Goal: Transaction & Acquisition: Book appointment/travel/reservation

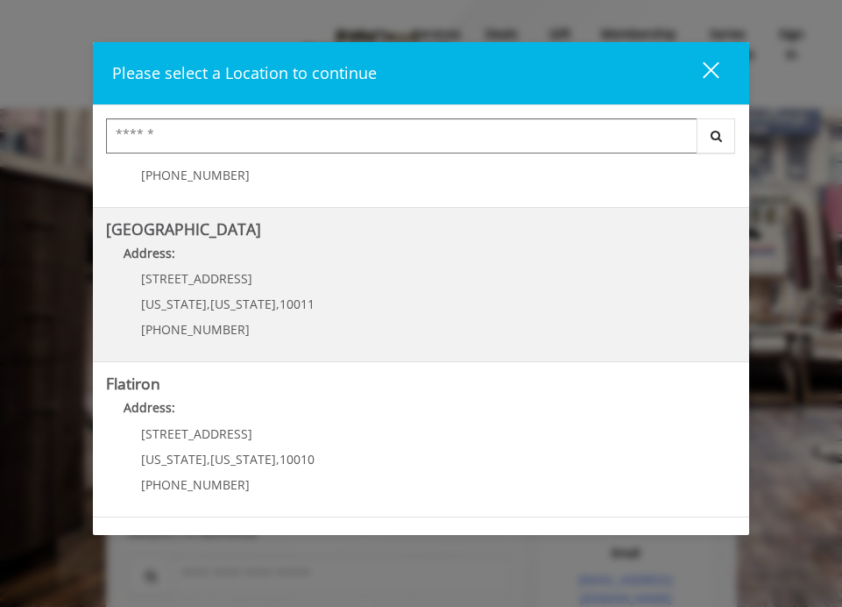
scroll to position [277, 0]
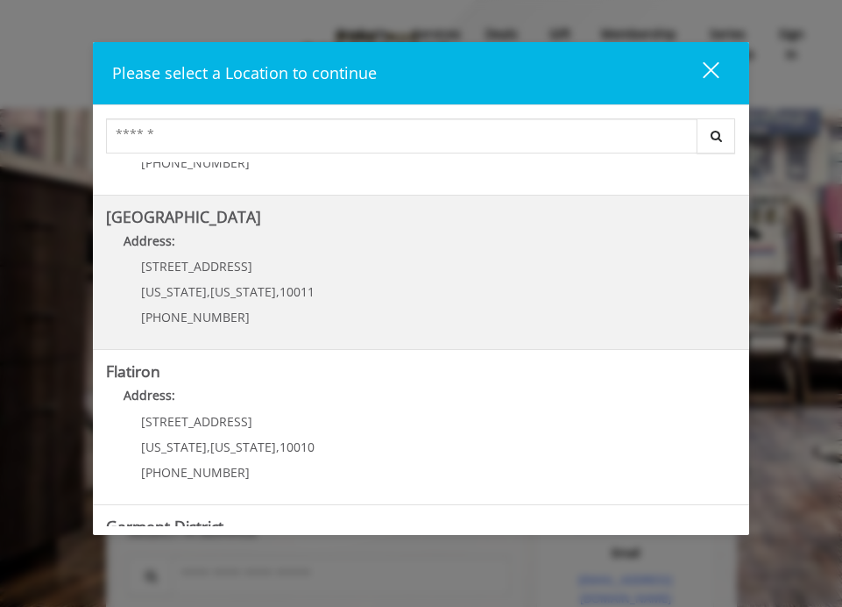
click at [424, 279] on Street "[GEOGRAPHIC_DATA] Address: [STREET_ADDRESS][US_STATE][US_STATE] (646) 850-0041" at bounding box center [421, 273] width 631 height 128
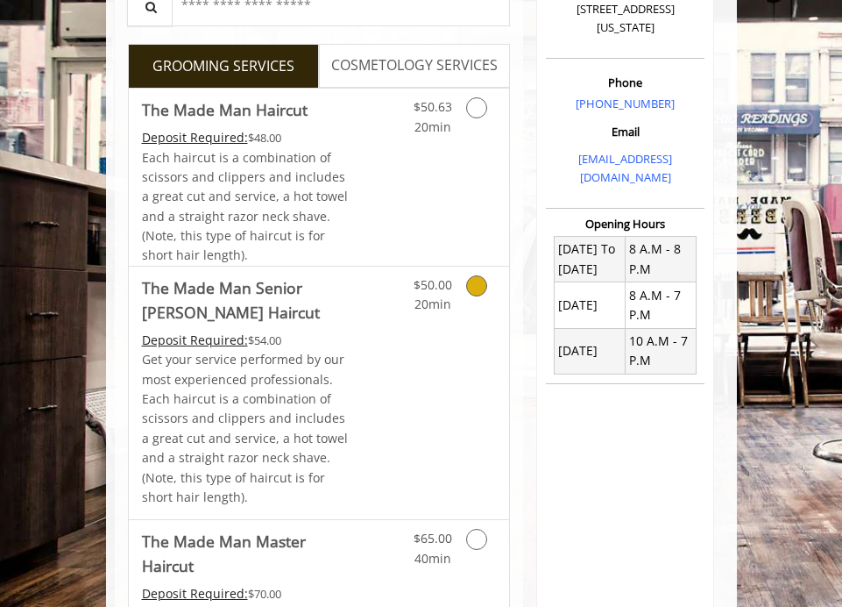
scroll to position [160, 0]
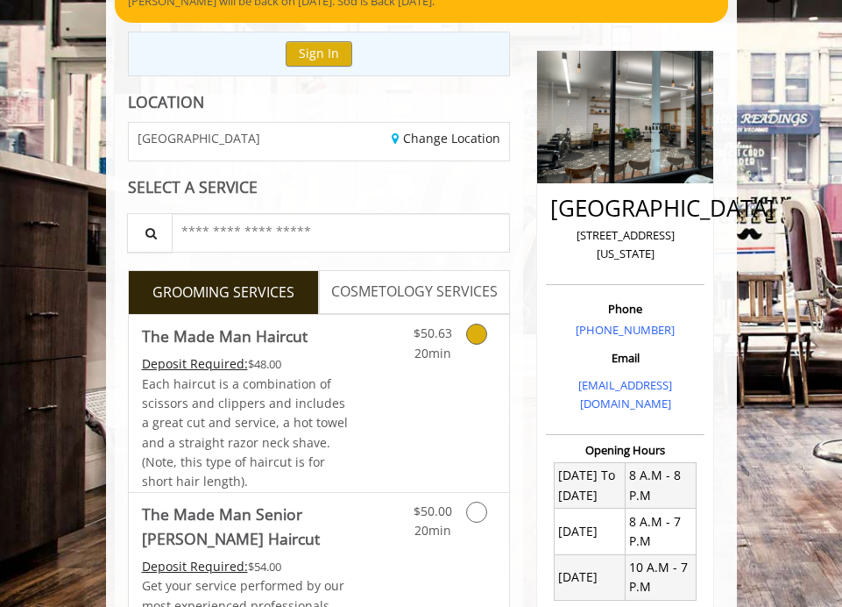
click at [477, 338] on icon "Grooming services" at bounding box center [476, 333] width 21 height 21
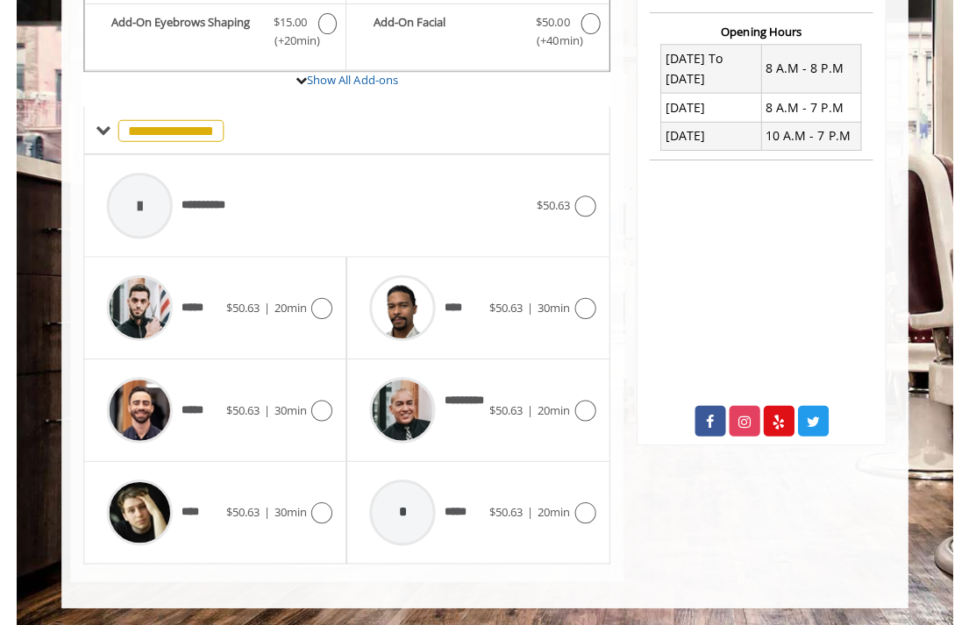
scroll to position [602, 0]
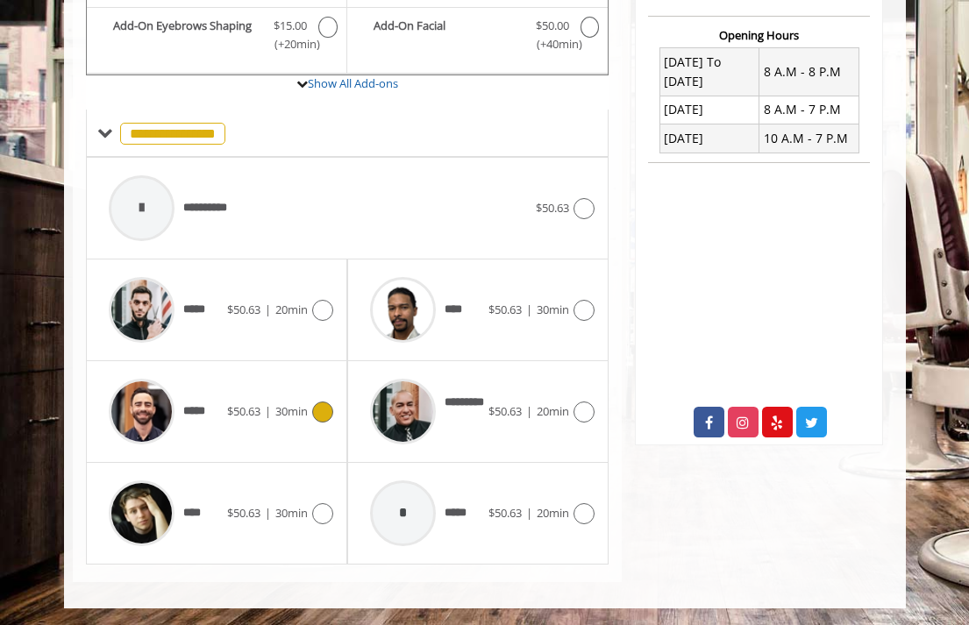
click at [324, 413] on icon at bounding box center [322, 411] width 21 height 21
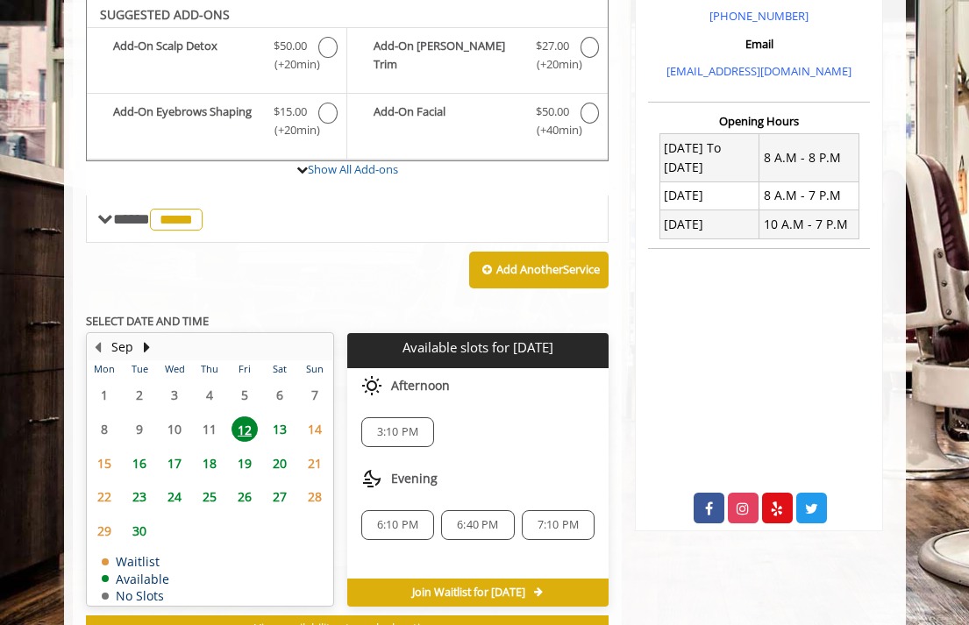
scroll to position [515, 0]
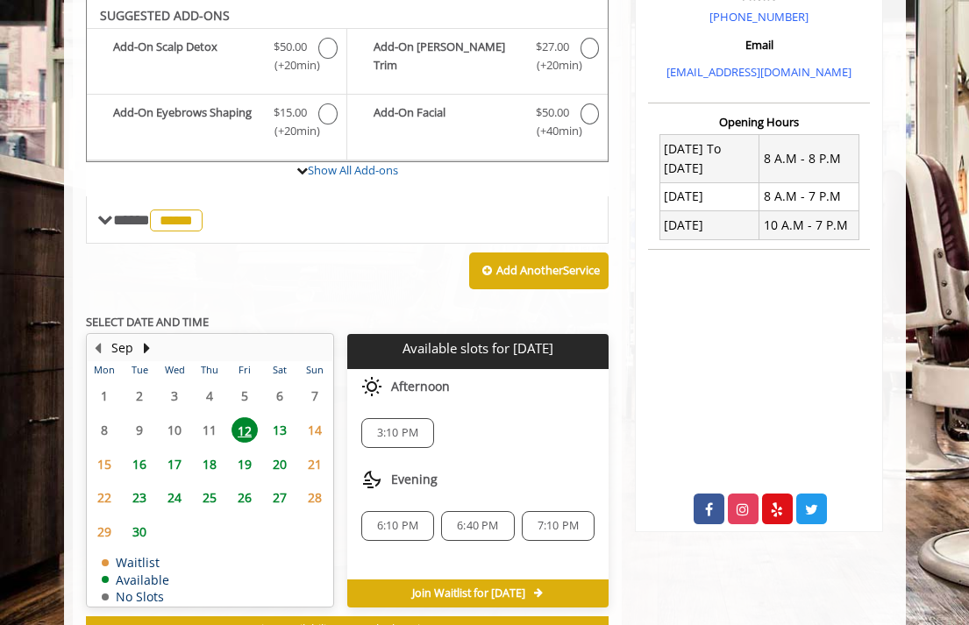
drag, startPoint x: 412, startPoint y: 436, endPoint x: 449, endPoint y: 452, distance: 40.1
click at [412, 436] on span "3:10 PM" at bounding box center [397, 433] width 41 height 14
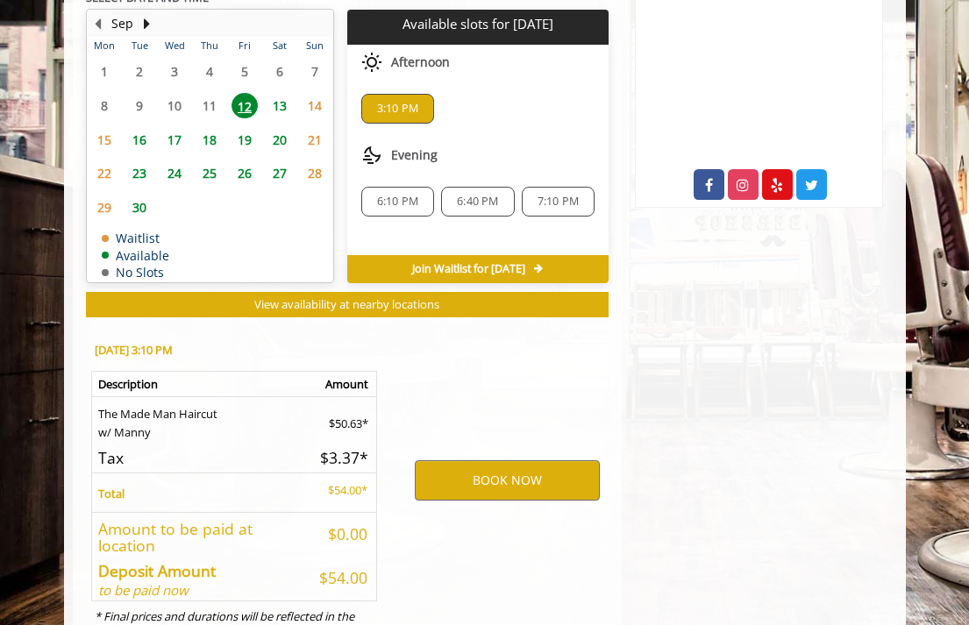
scroll to position [910, 0]
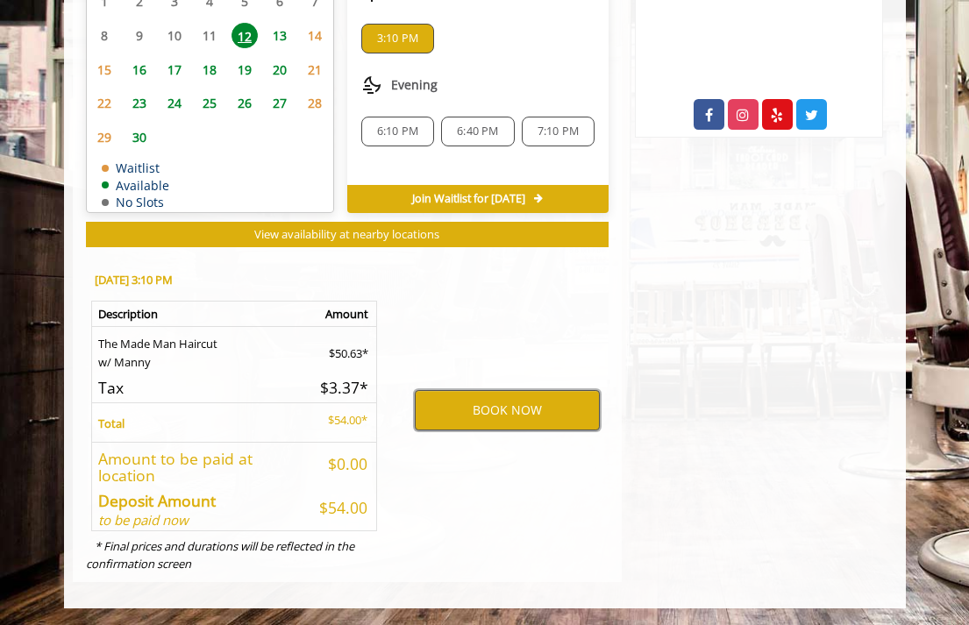
click at [517, 412] on button "BOOK NOW" at bounding box center [507, 410] width 185 height 40
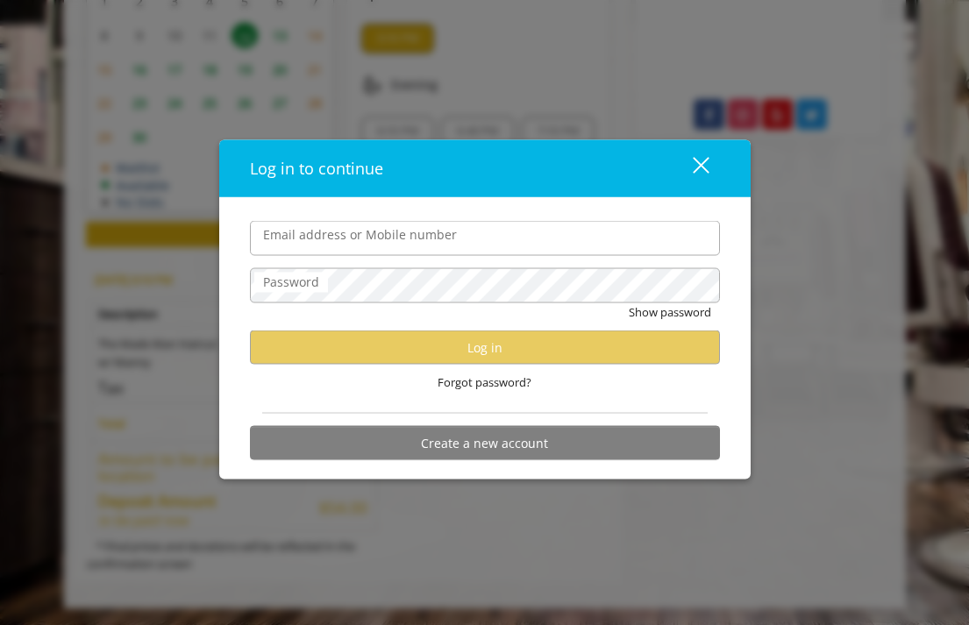
type input "**********"
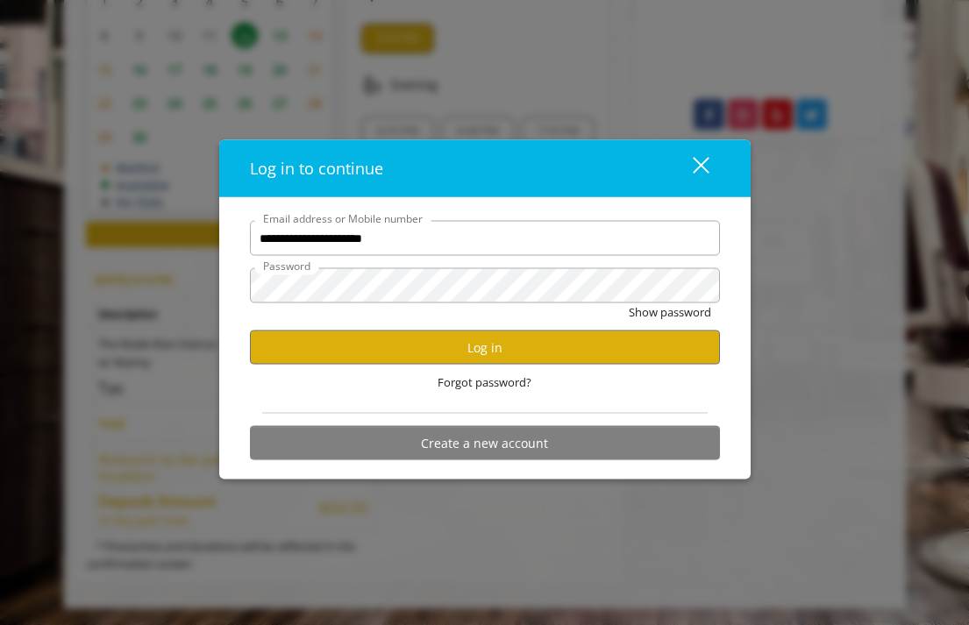
scroll to position [0, 0]
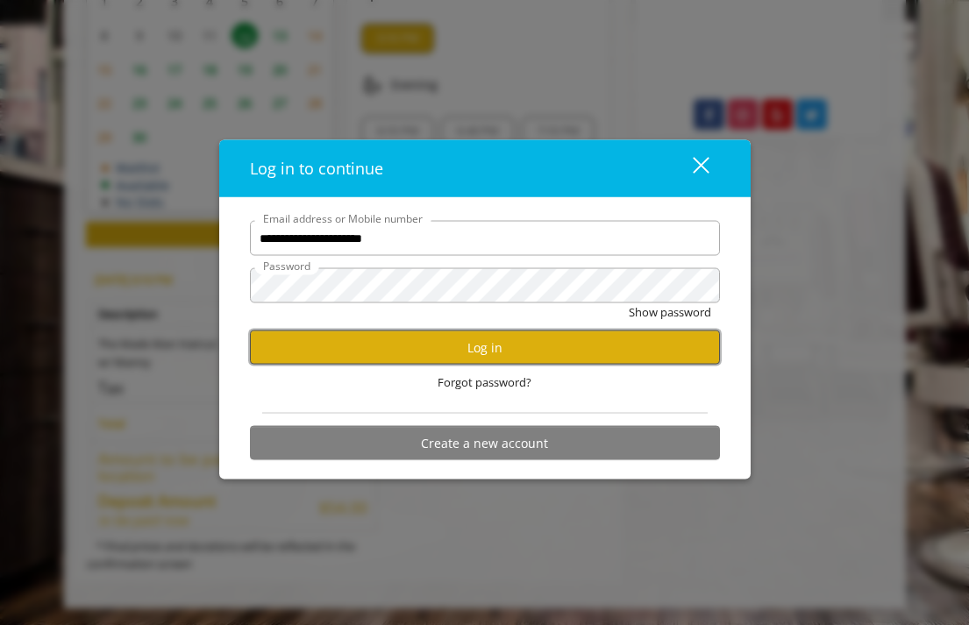
click at [450, 346] on button "Log in" at bounding box center [485, 347] width 470 height 34
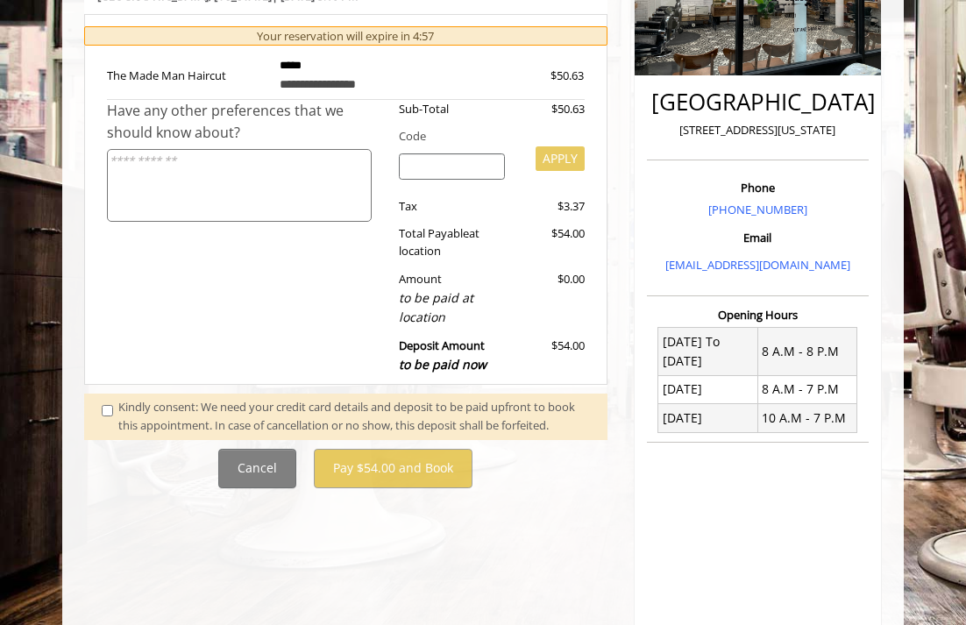
scroll to position [323, 0]
click at [214, 411] on div "Kindly consent: We need your credit card details and deposit to be paid upfront…" at bounding box center [354, 415] width 472 height 37
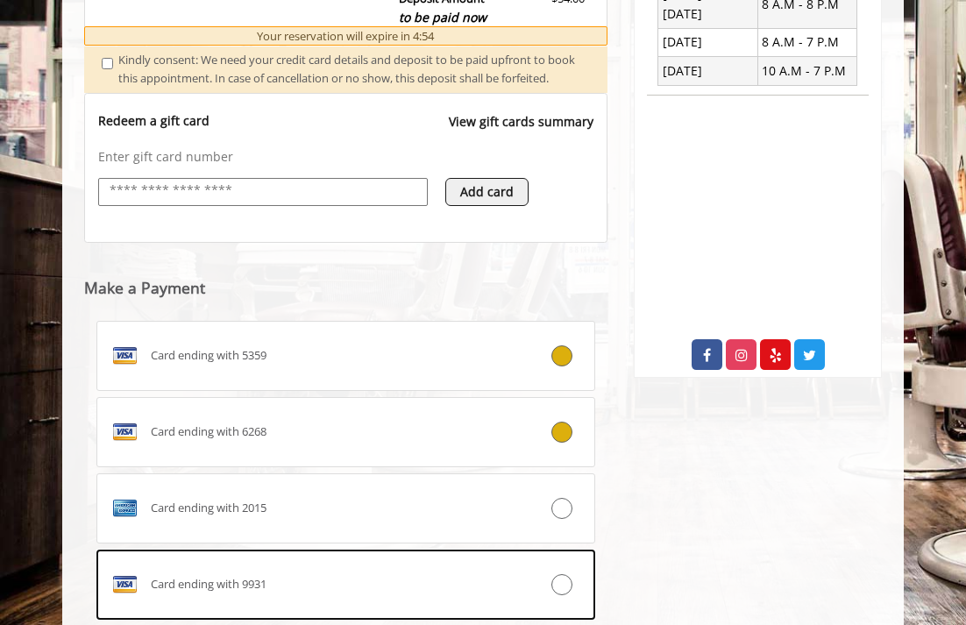
click at [417, 446] on div "Card ending with 6268" at bounding box center [304, 432] width 414 height 28
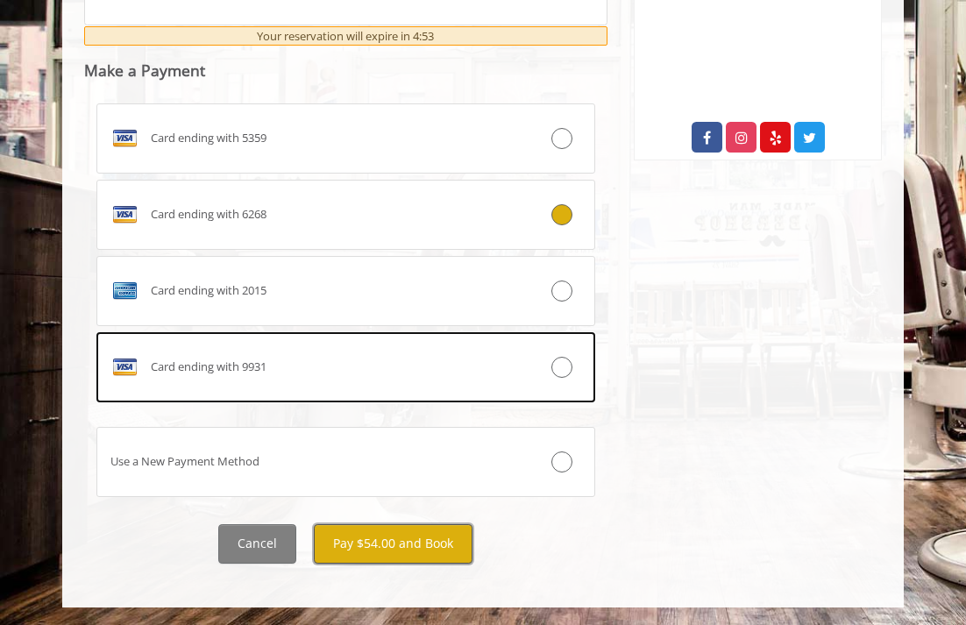
click at [428, 553] on button "Pay $54.00 and Book" at bounding box center [393, 543] width 159 height 39
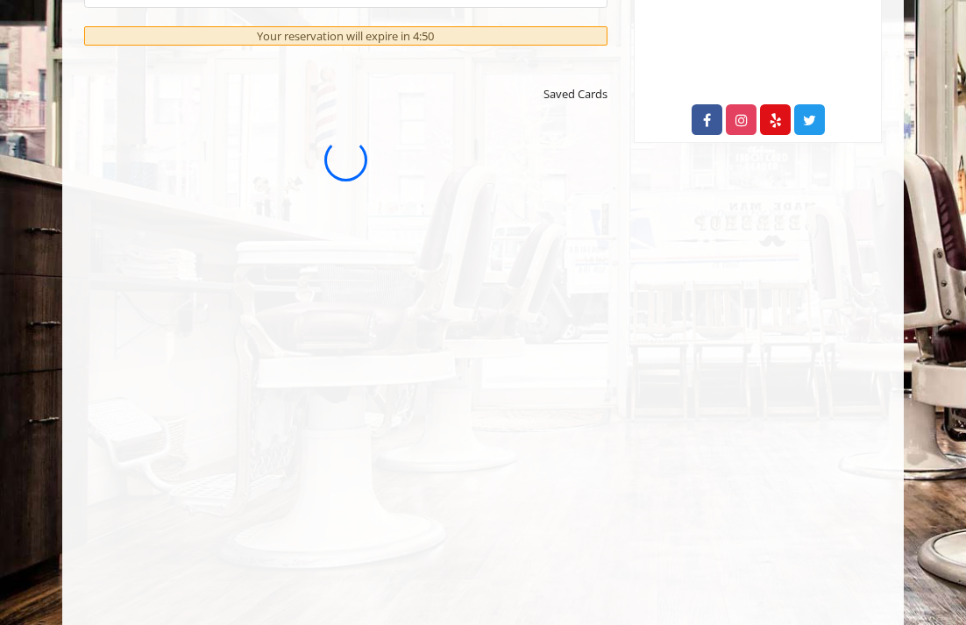
scroll to position [0, 0]
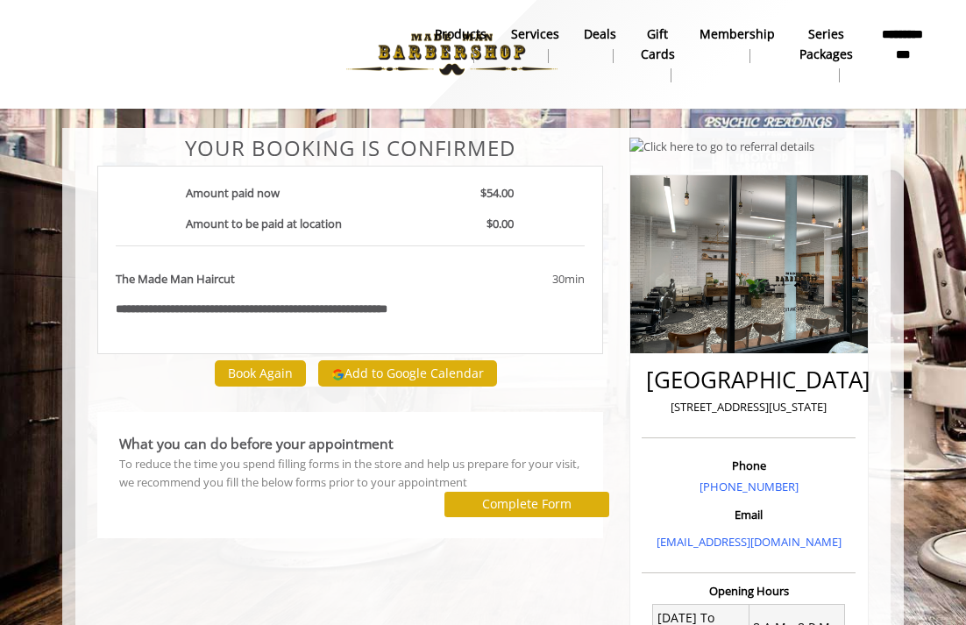
click at [371, 571] on div "**********" at bounding box center [350, 568] width 532 height 863
